Goal: Navigation & Orientation: Find specific page/section

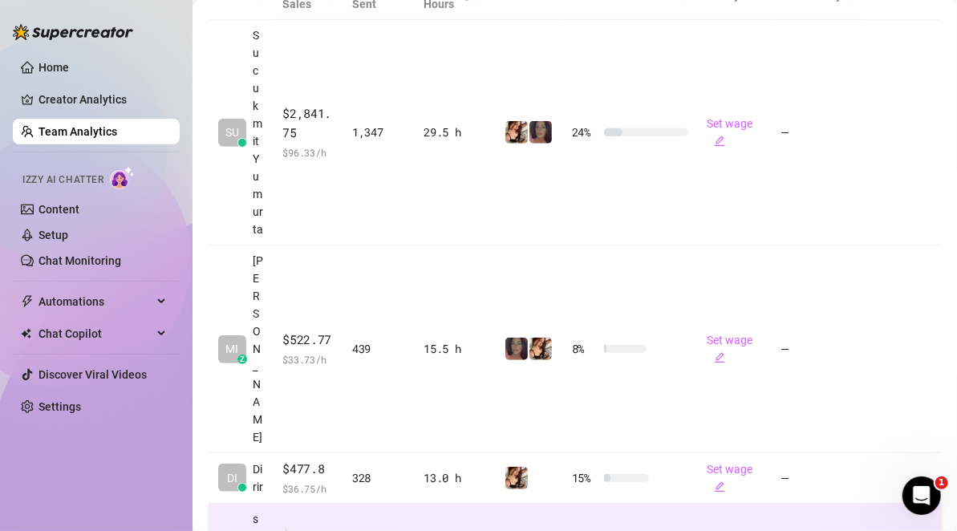
scroll to position [383, 0]
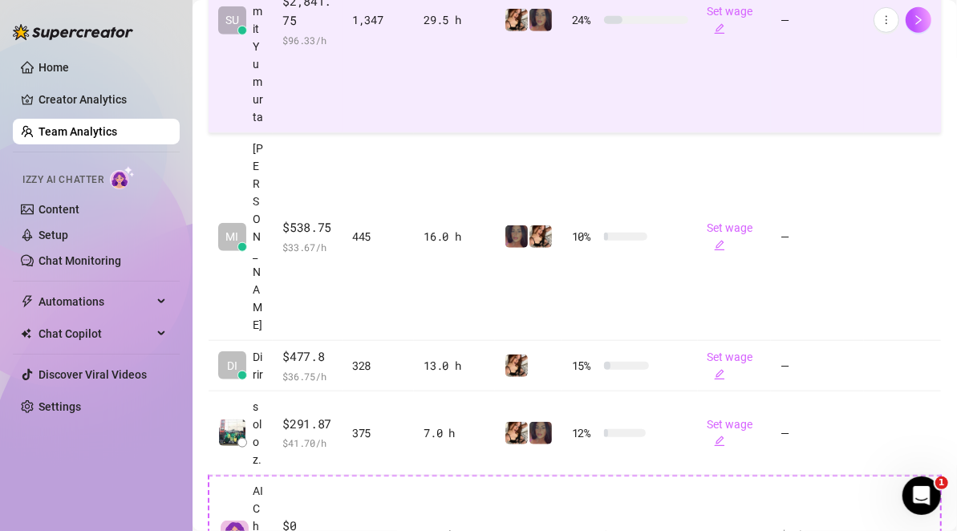
scroll to position [216, 0]
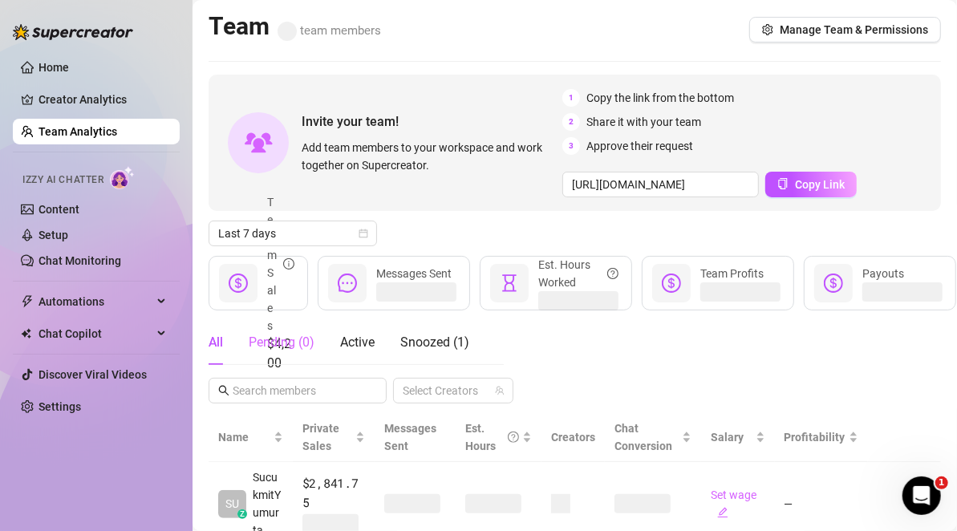
scroll to position [228, 0]
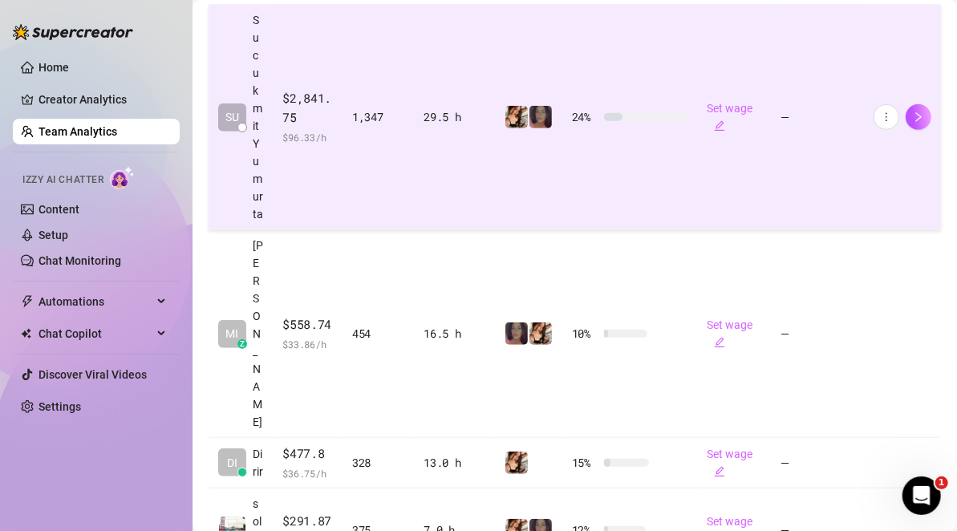
scroll to position [462, 0]
